Goal: Check status: Check status

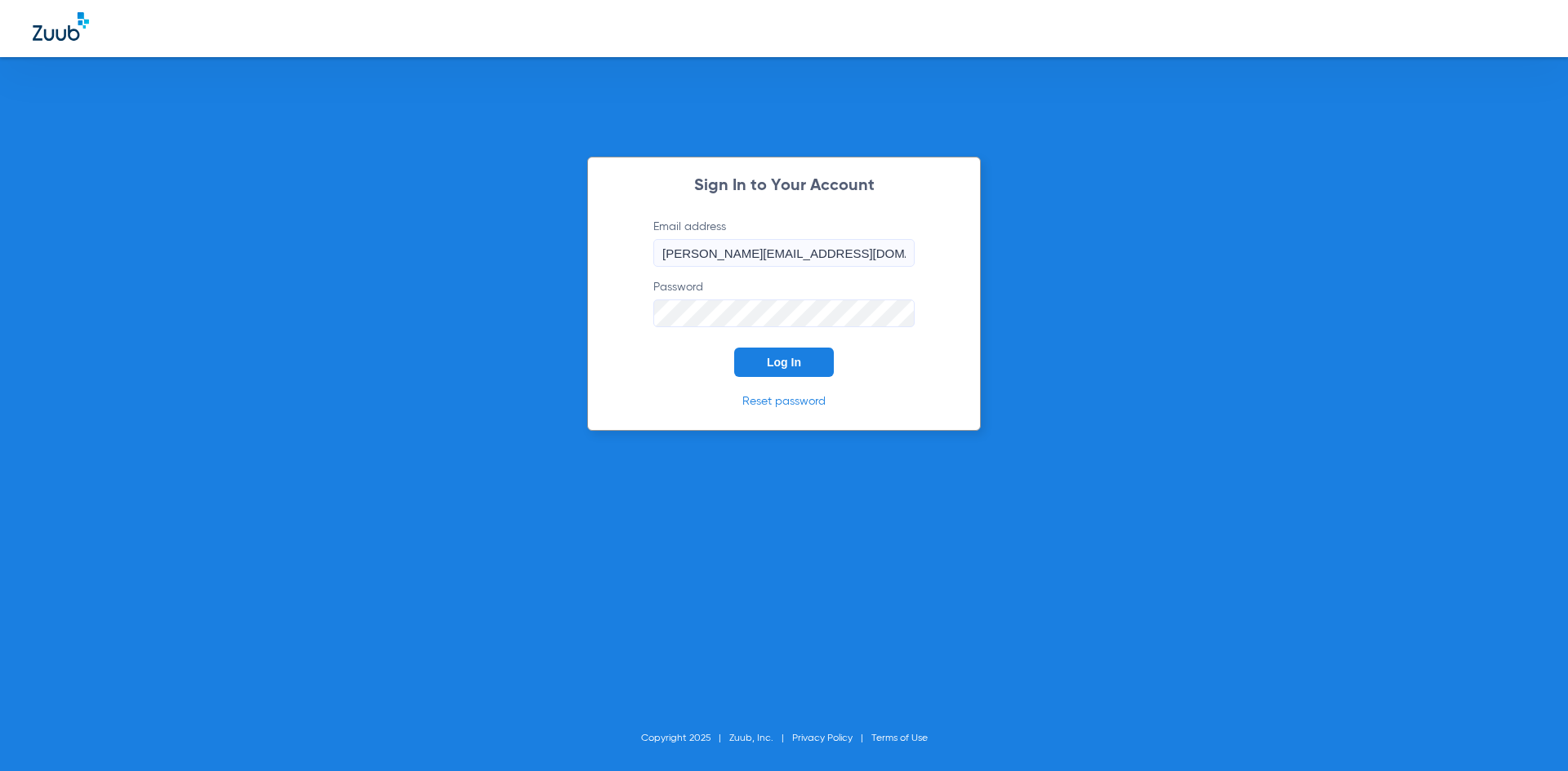
click at [792, 358] on span "Log In" at bounding box center [784, 362] width 35 height 13
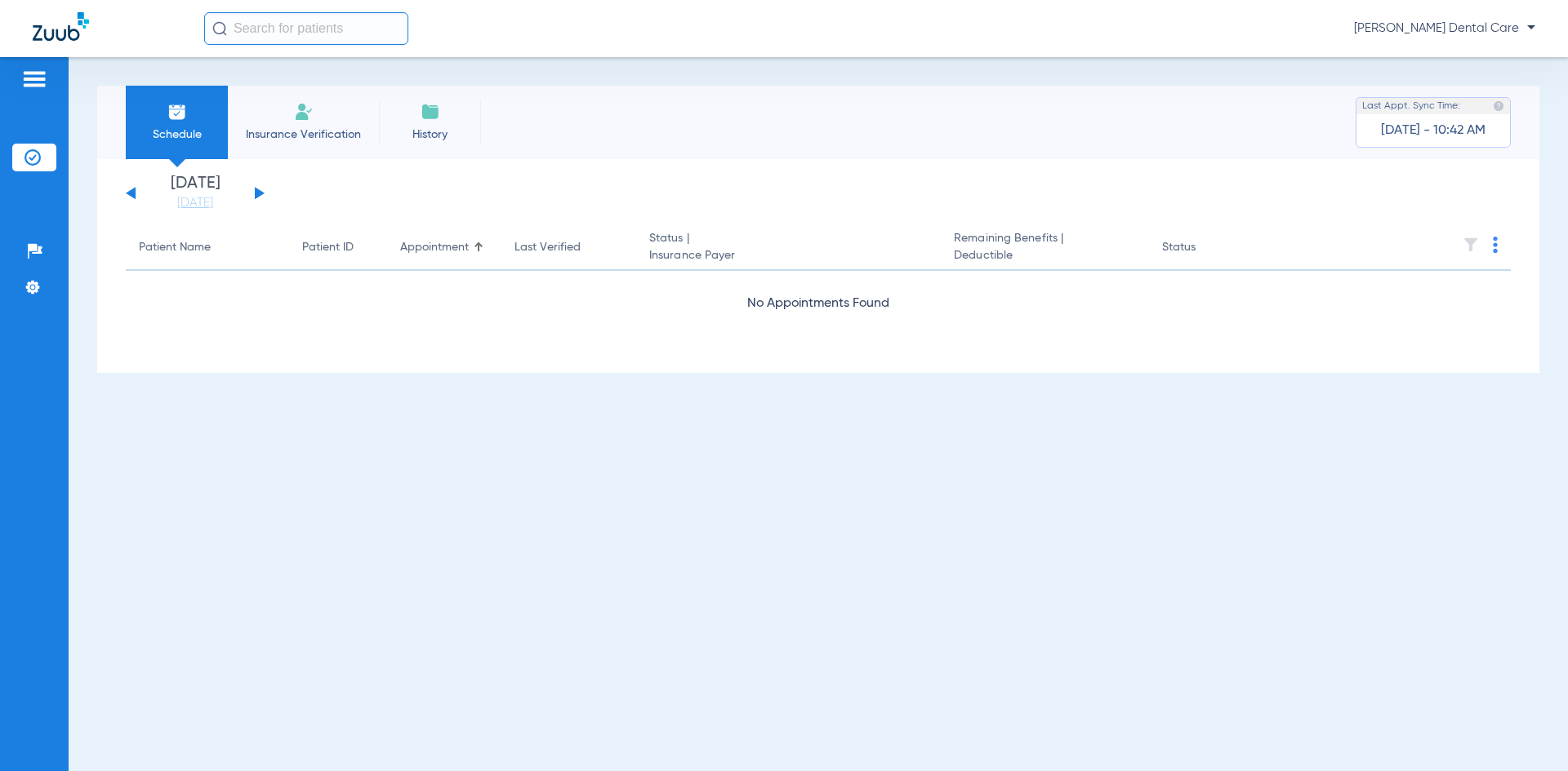
click at [255, 197] on button at bounding box center [259, 193] width 10 height 12
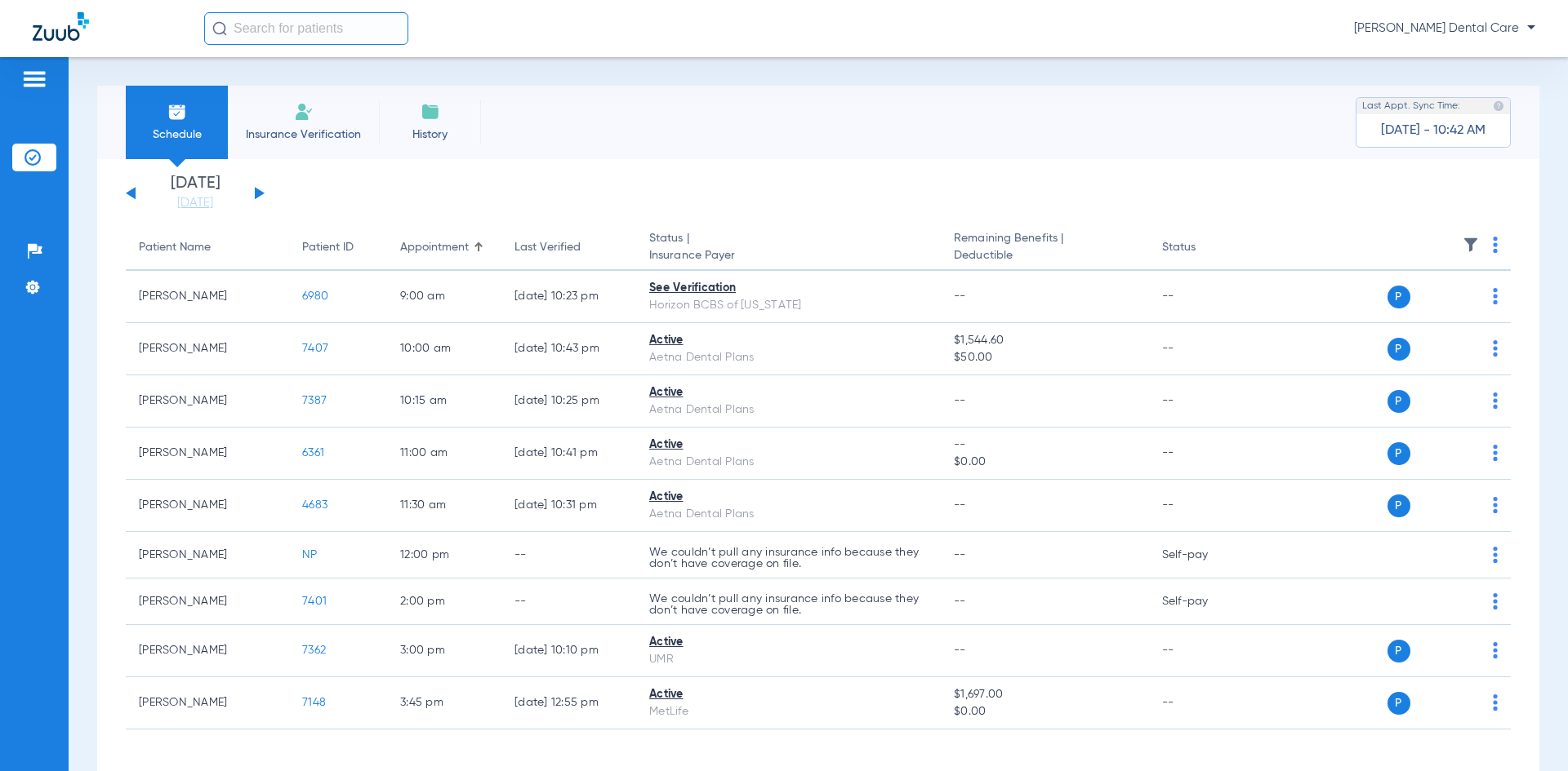
click at [255, 197] on button at bounding box center [259, 193] width 10 height 12
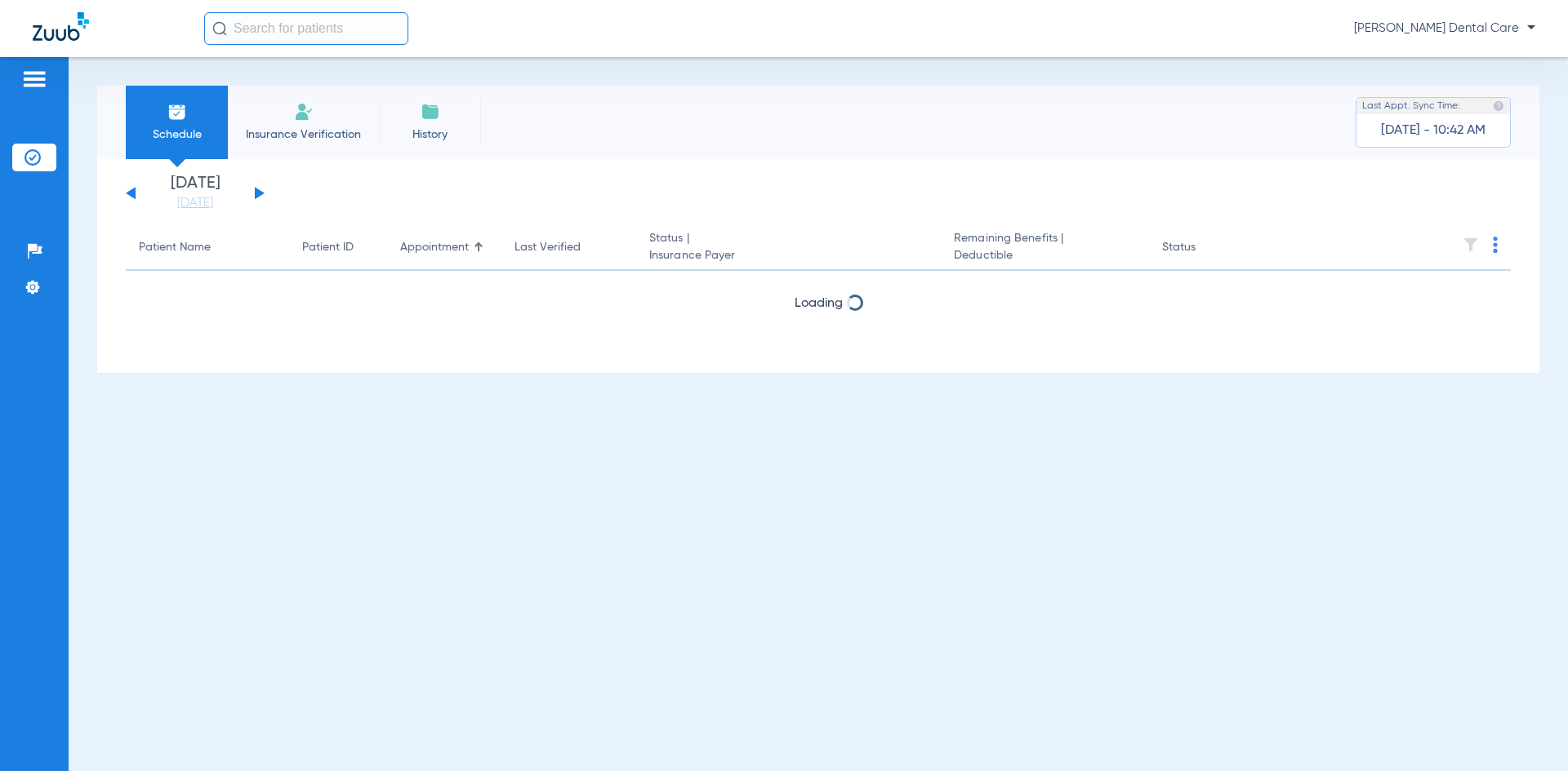
click at [255, 197] on button at bounding box center [259, 193] width 10 height 12
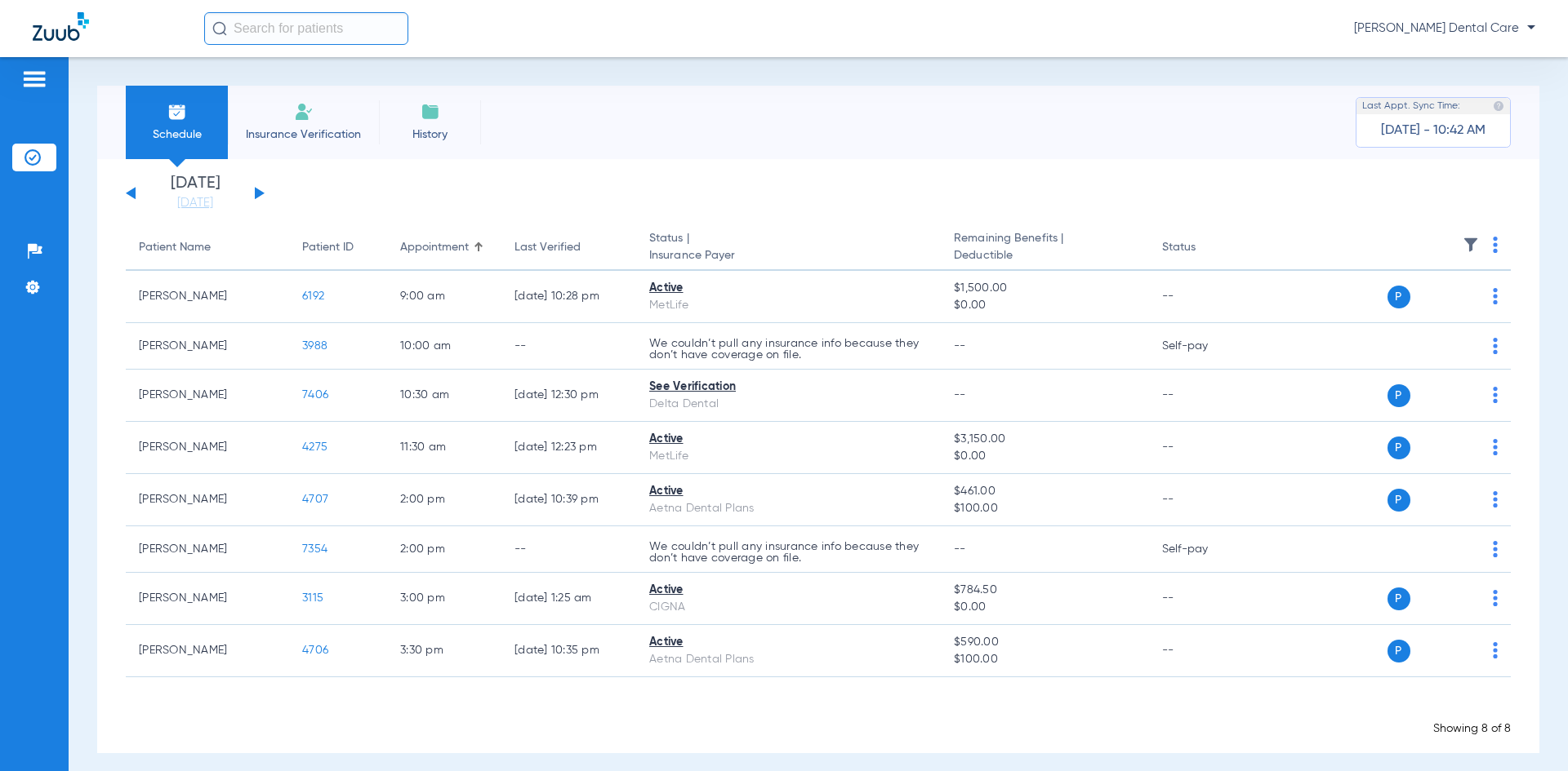
click at [255, 197] on button at bounding box center [259, 193] width 10 height 12
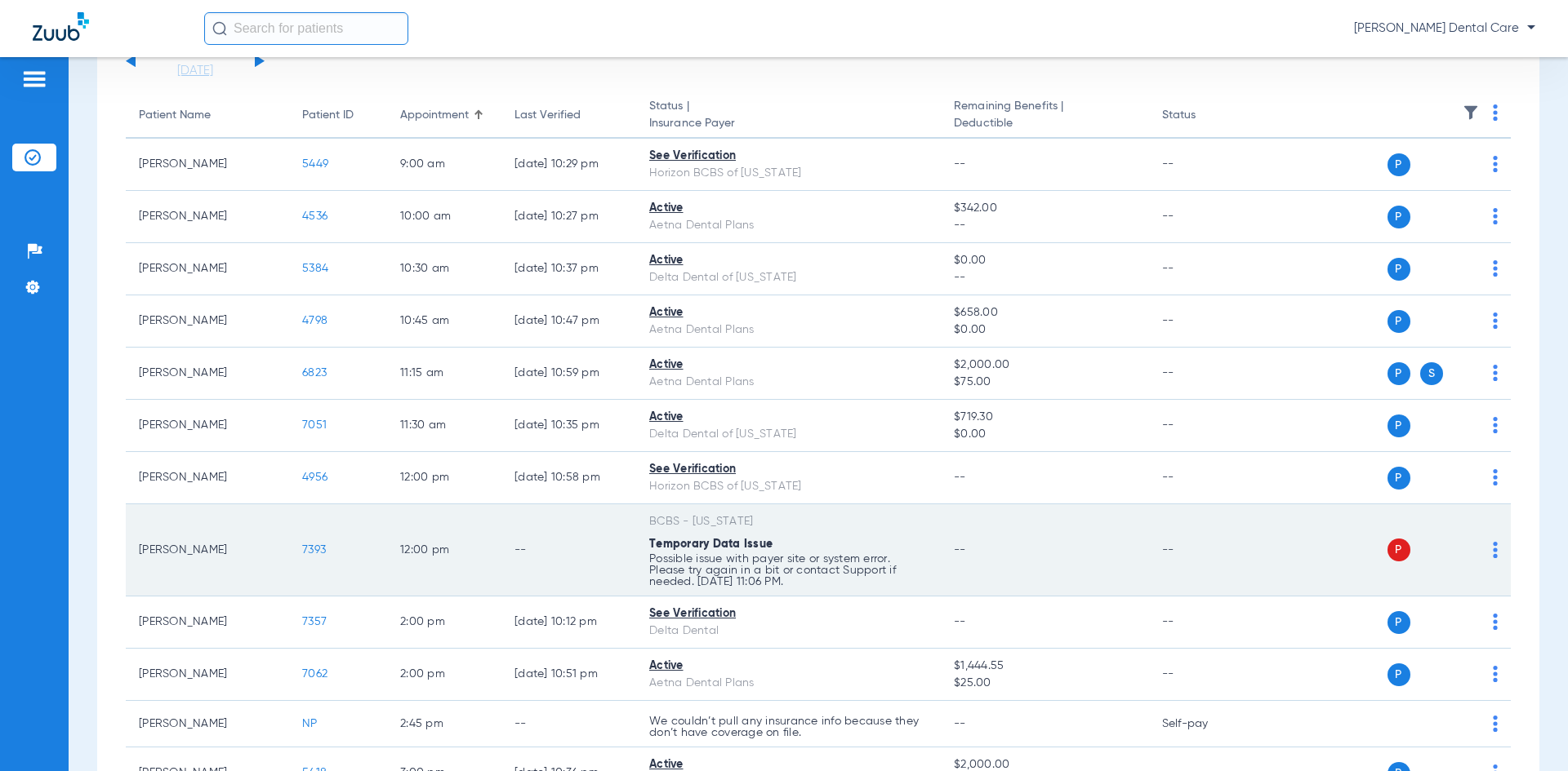
scroll to position [163, 0]
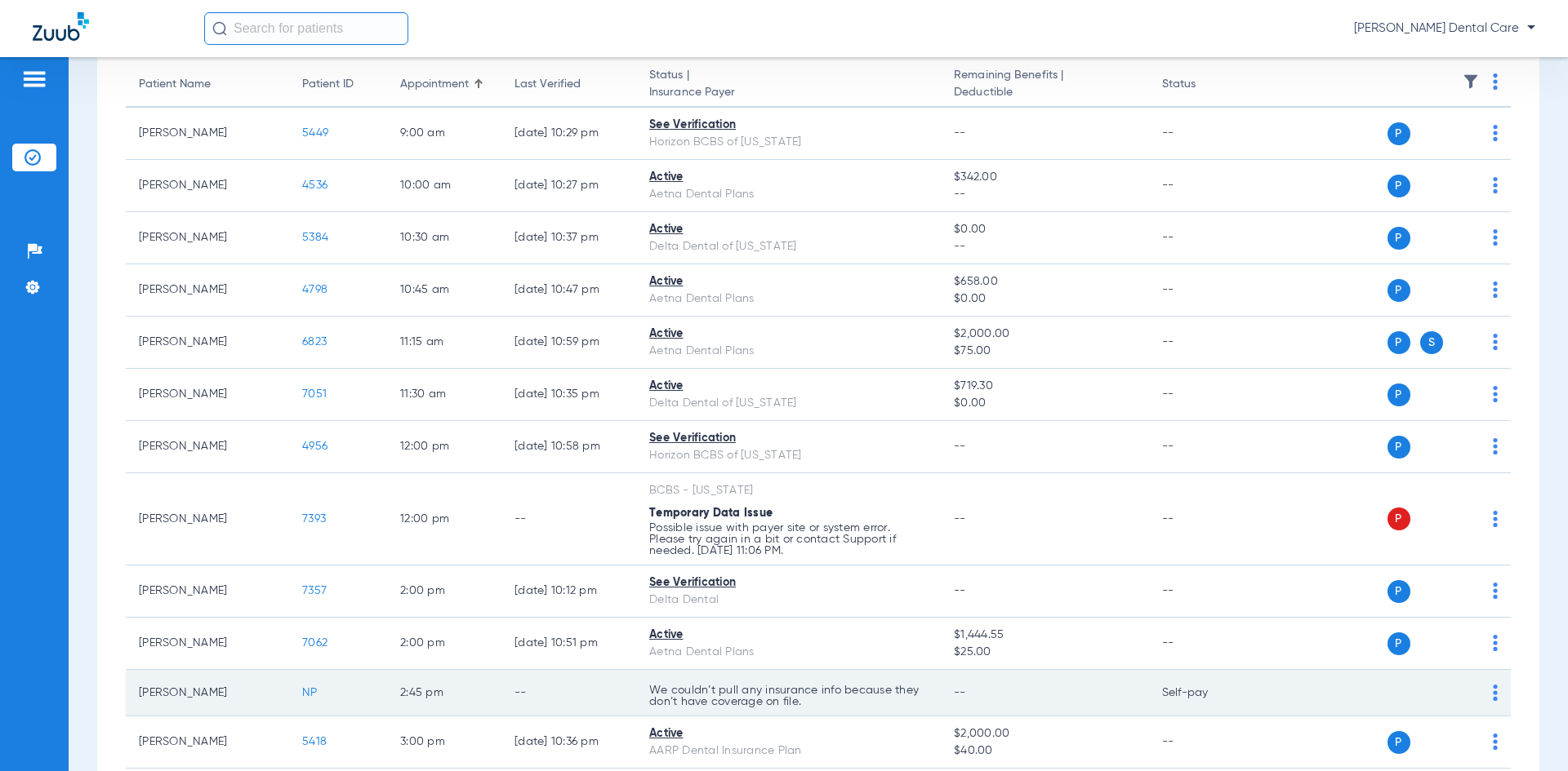
click at [303, 693] on span "NP" at bounding box center [310, 692] width 16 height 11
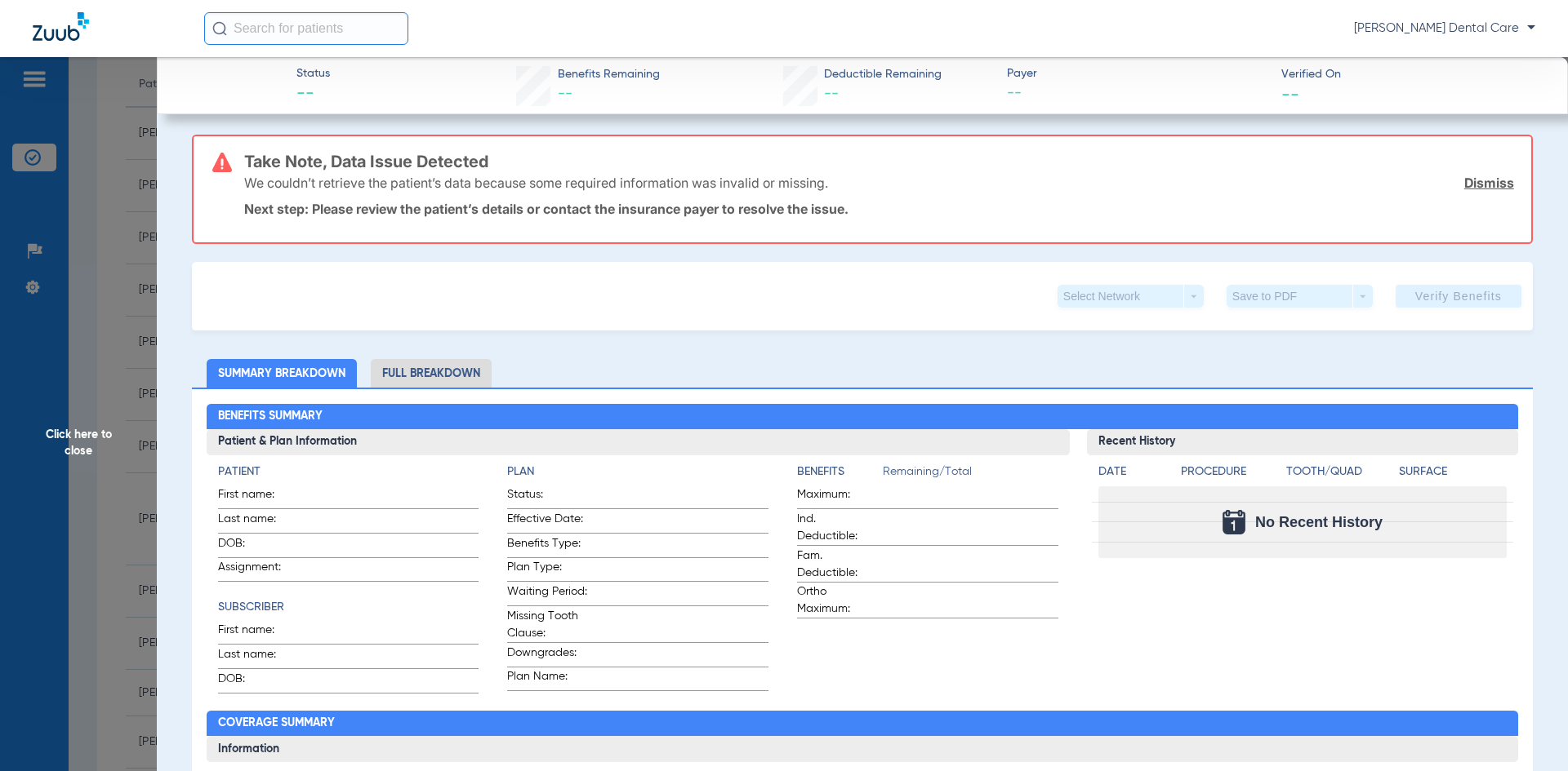
scroll to position [0, 0]
